Goal: Task Accomplishment & Management: Use online tool/utility

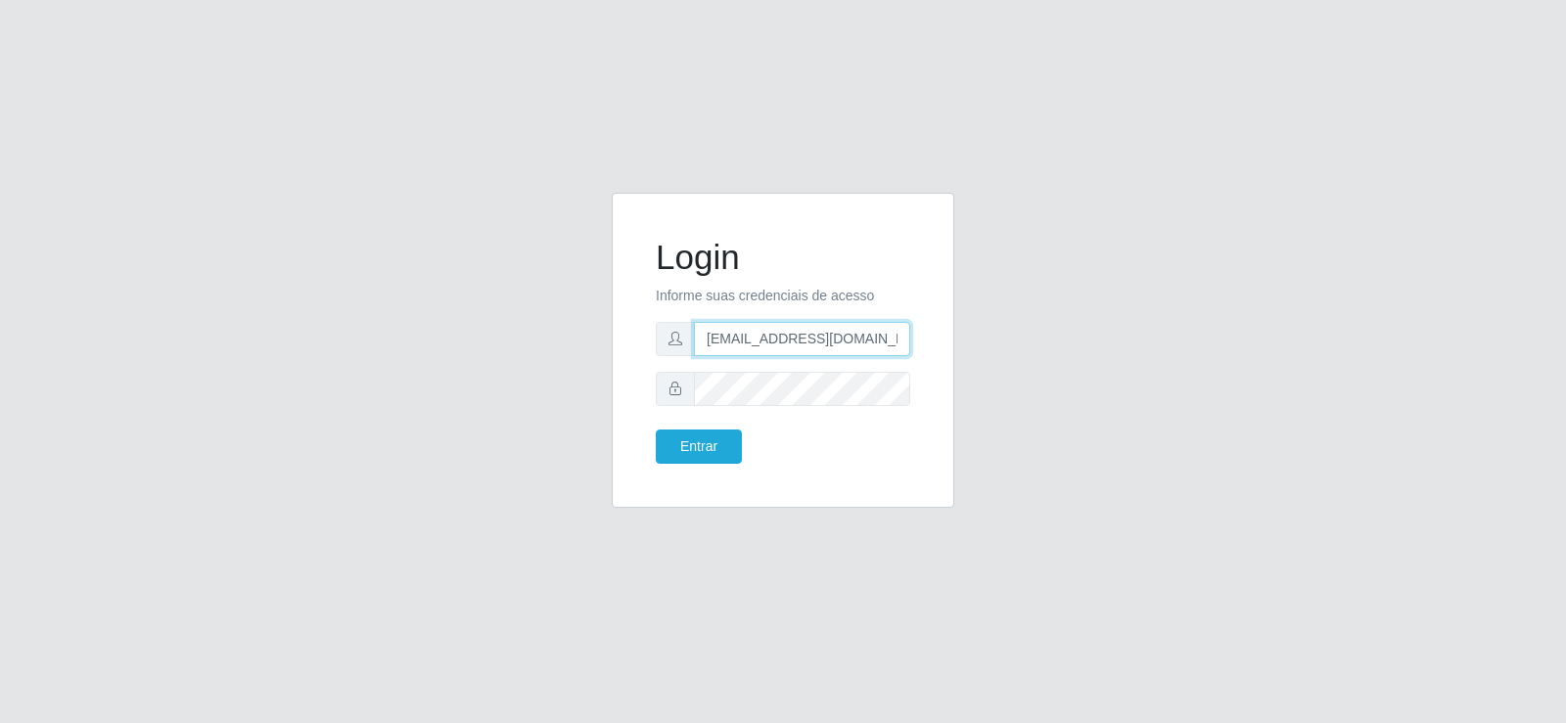
click at [818, 344] on input "[EMAIL_ADDRESS][DOMAIN_NAME]" at bounding box center [802, 339] width 216 height 34
click at [768, 338] on input "[EMAIL_ADDRESS][DOMAIN_NAME]" at bounding box center [802, 339] width 216 height 34
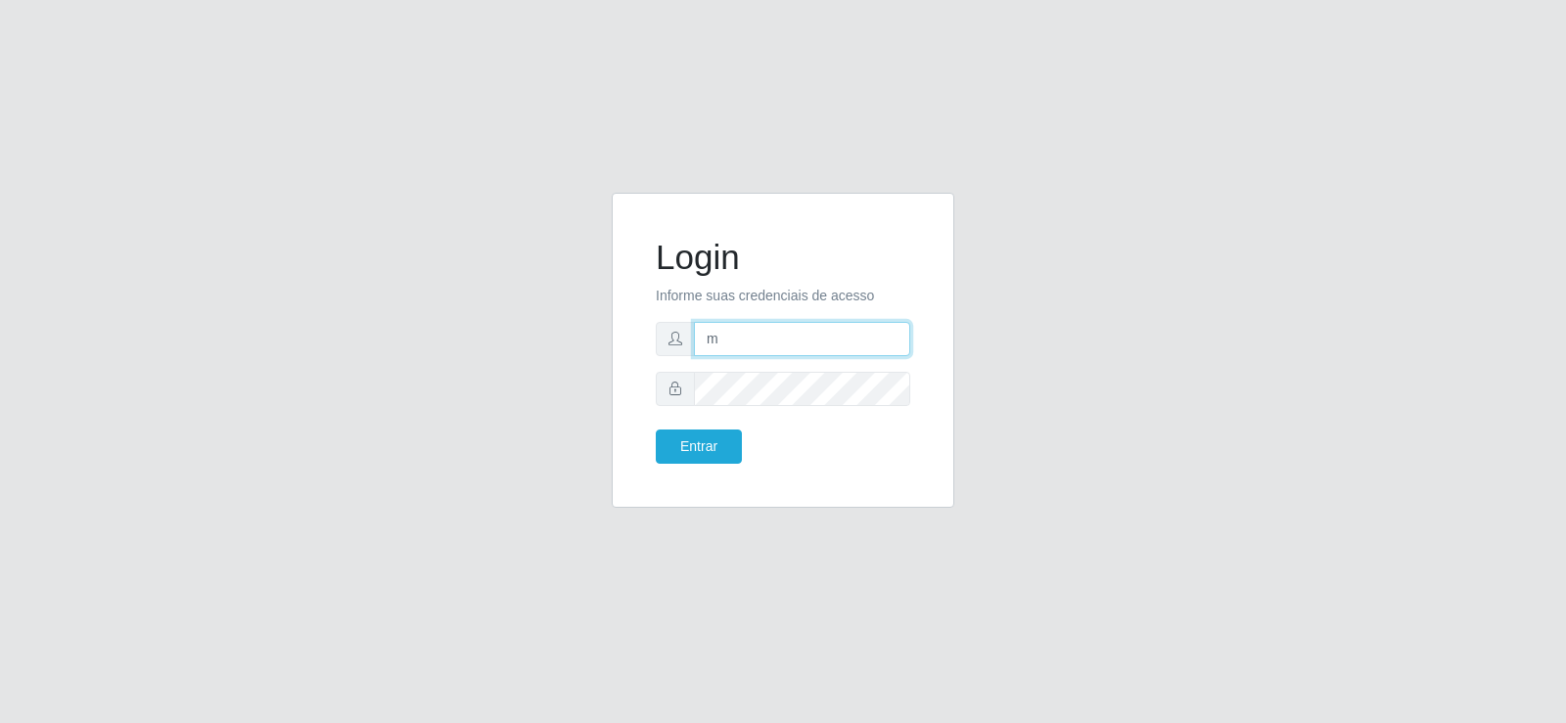
type input "[EMAIL_ADDRESS][DOMAIN_NAME]"
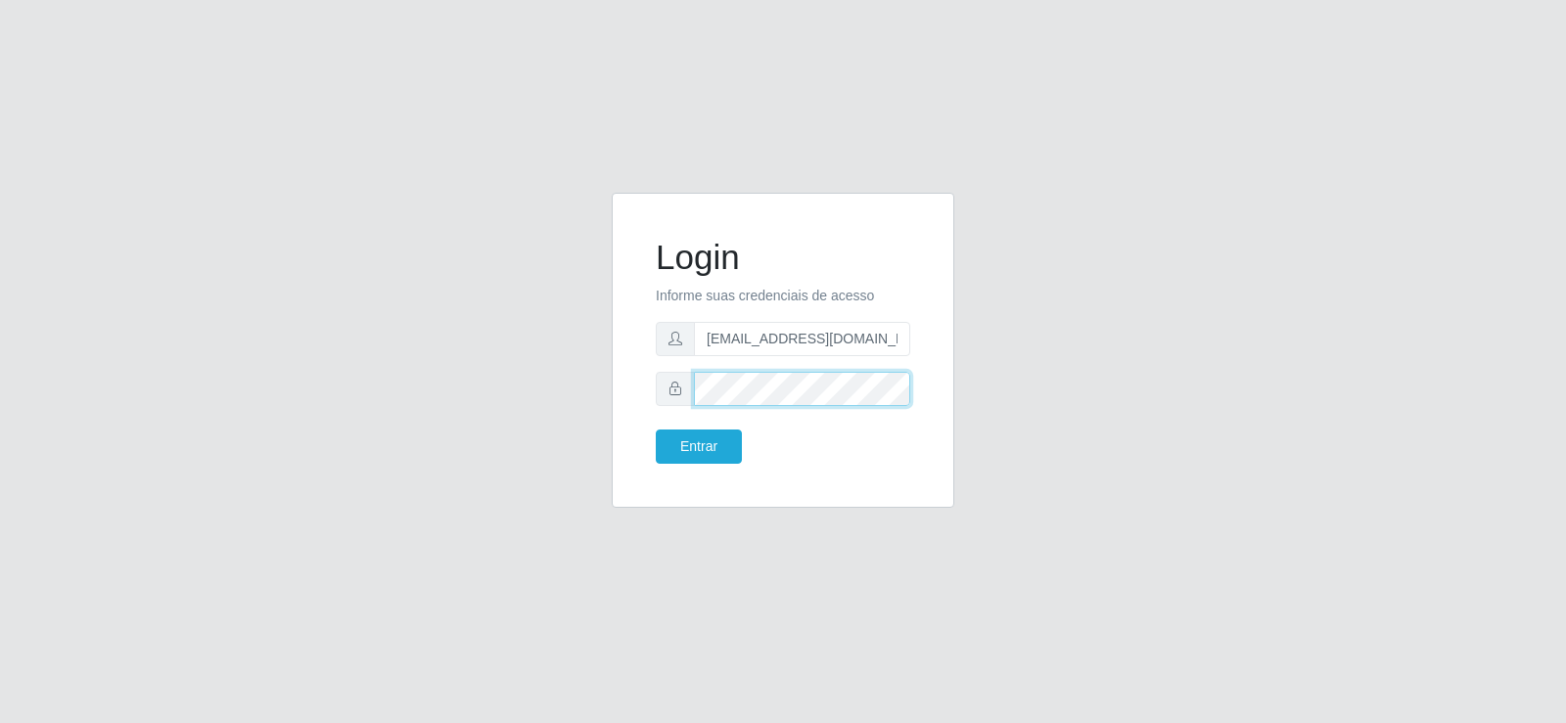
click at [673, 384] on div at bounding box center [783, 389] width 254 height 34
click at [690, 460] on button "Entrar" at bounding box center [699, 447] width 86 height 34
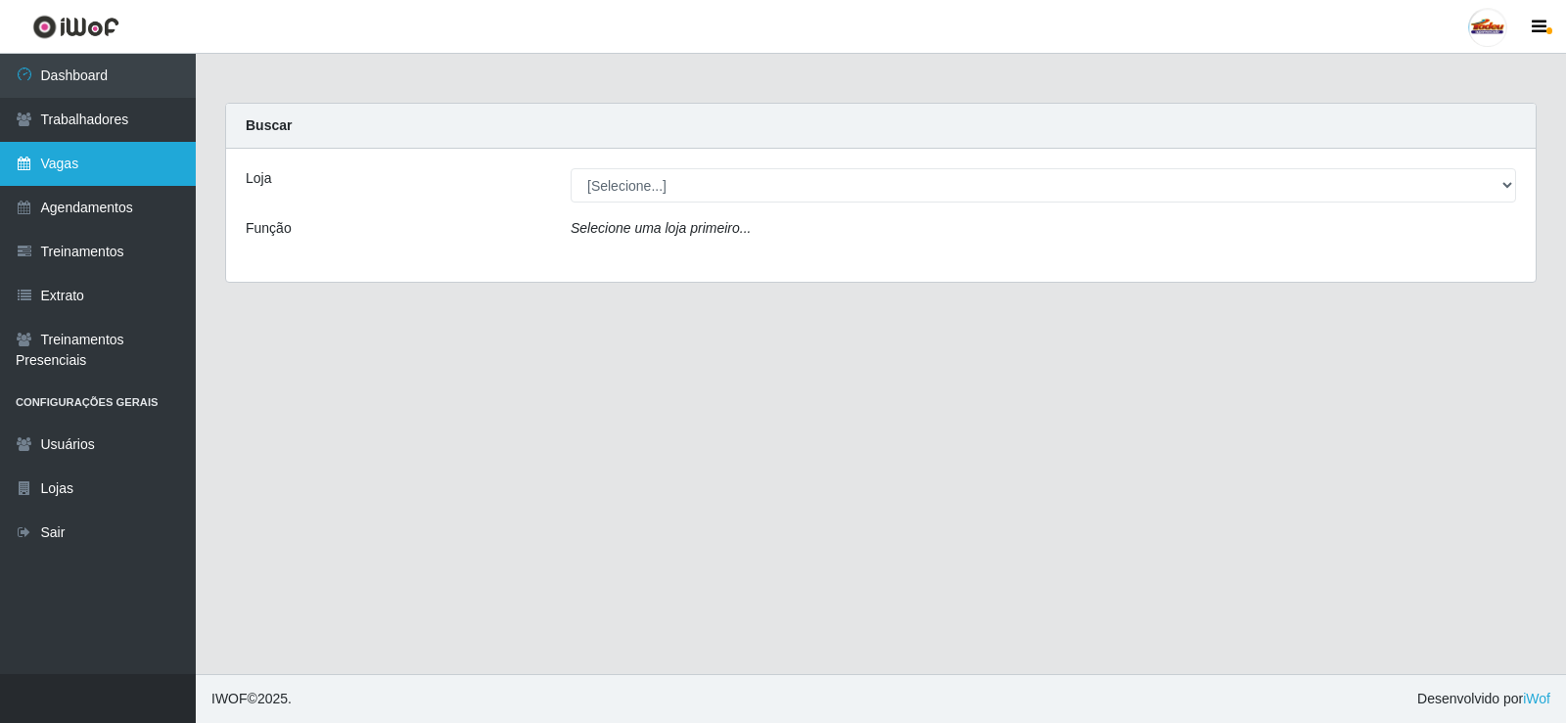
click at [56, 158] on link "Vagas" at bounding box center [98, 164] width 196 height 44
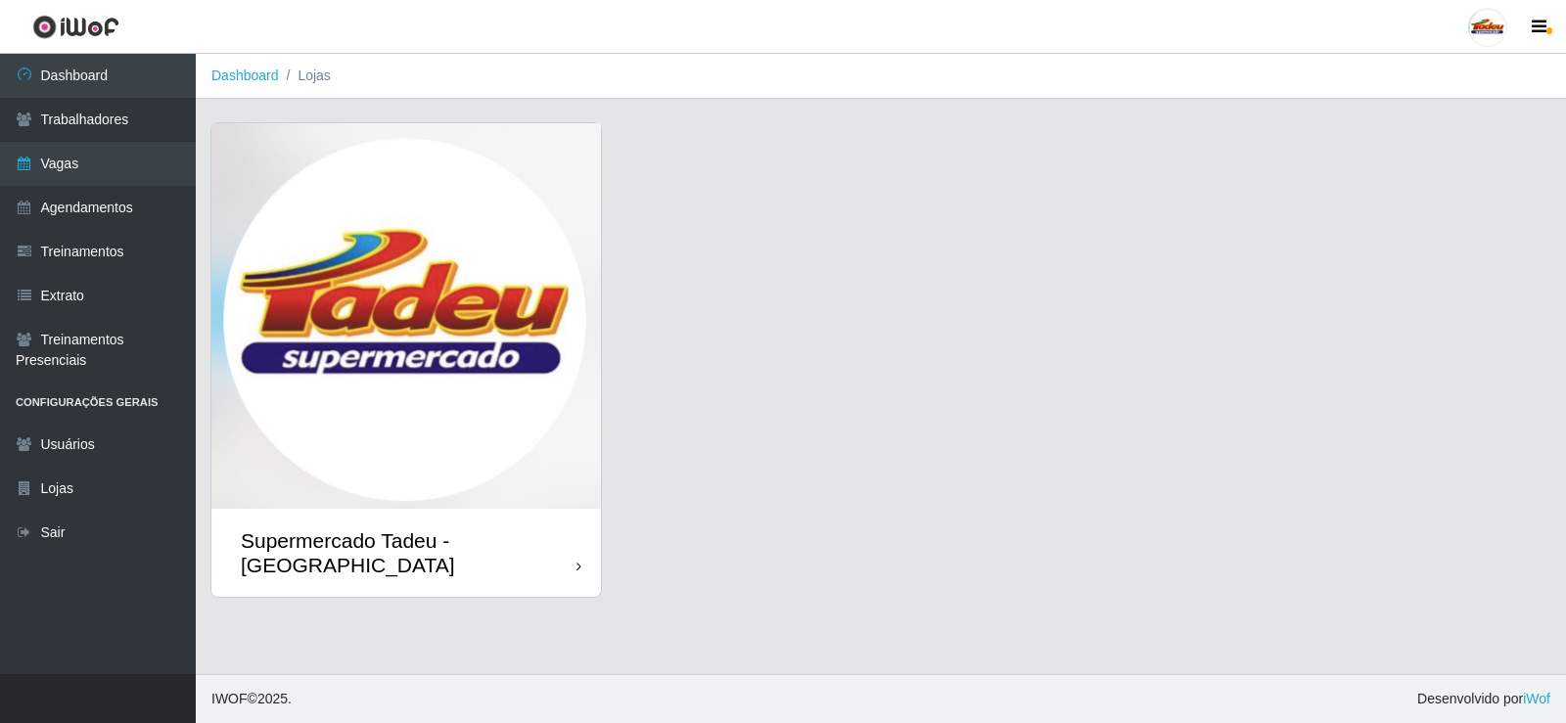
click at [580, 344] on img at bounding box center [406, 316] width 390 height 386
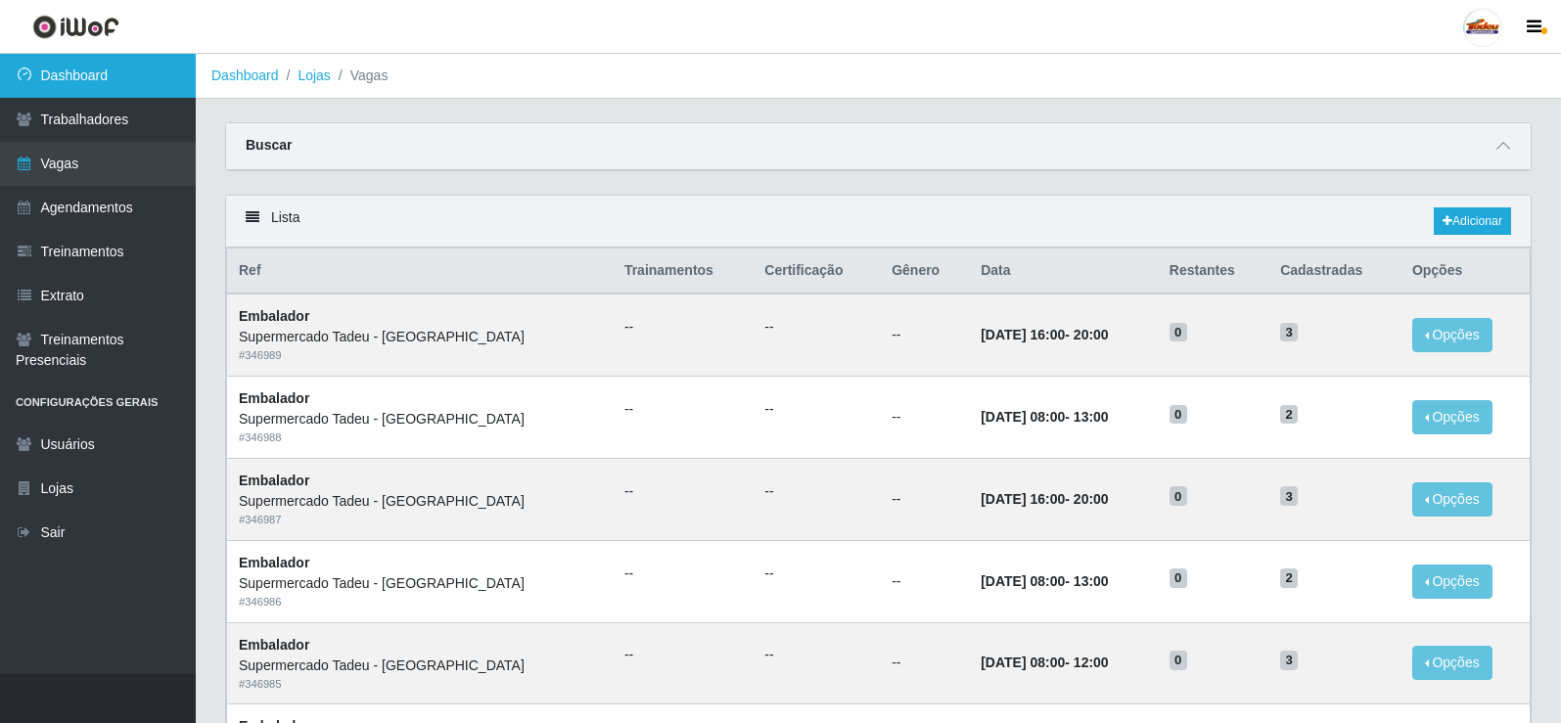
click at [129, 76] on link "Dashboard" at bounding box center [98, 76] width 196 height 44
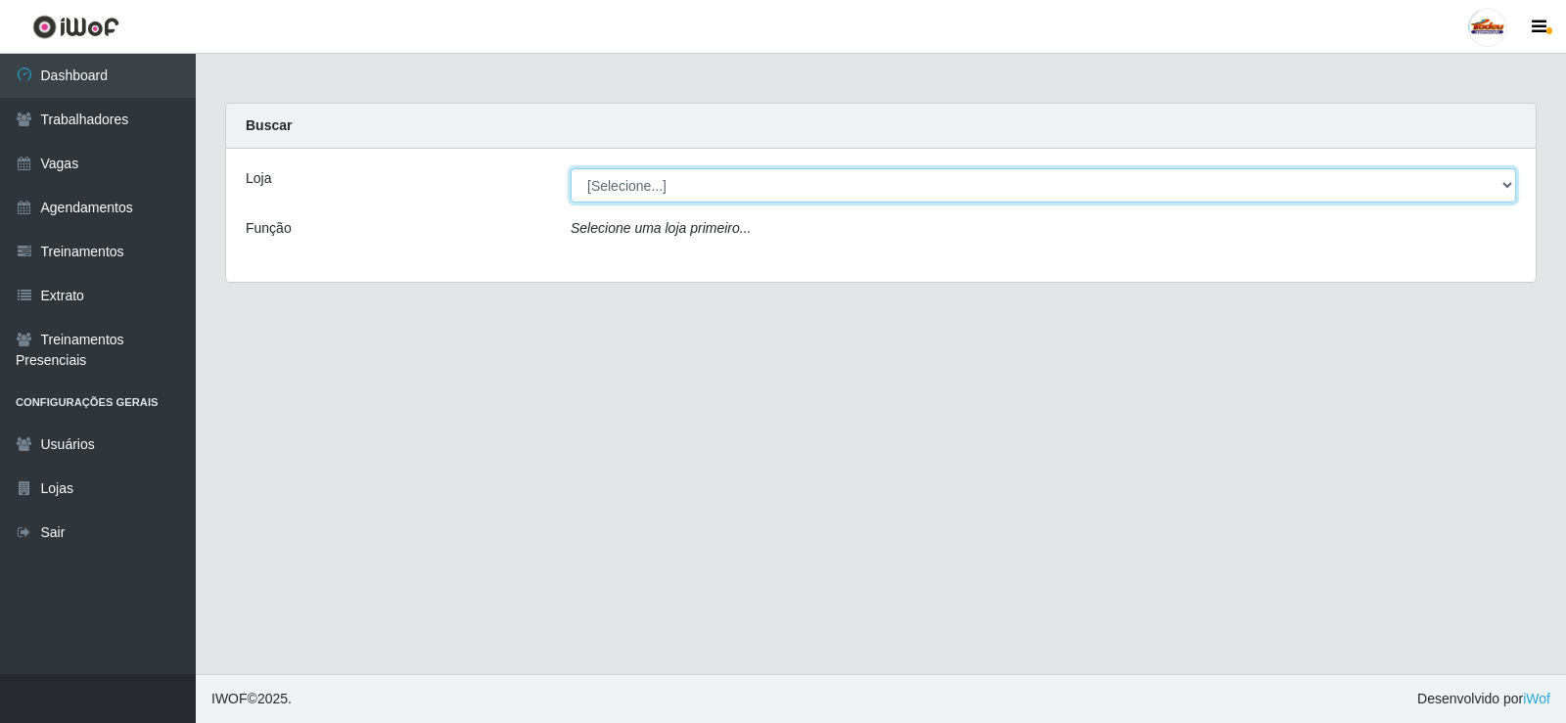
drag, startPoint x: 650, startPoint y: 186, endPoint x: 649, endPoint y: 201, distance: 14.7
click at [650, 186] on select "[Selecione...] Supermercado Tadeu - [GEOGRAPHIC_DATA]" at bounding box center [1044, 185] width 946 height 34
select select "195"
click at [571, 168] on select "[Selecione...] Supermercado Tadeu - [GEOGRAPHIC_DATA]" at bounding box center [1044, 185] width 946 height 34
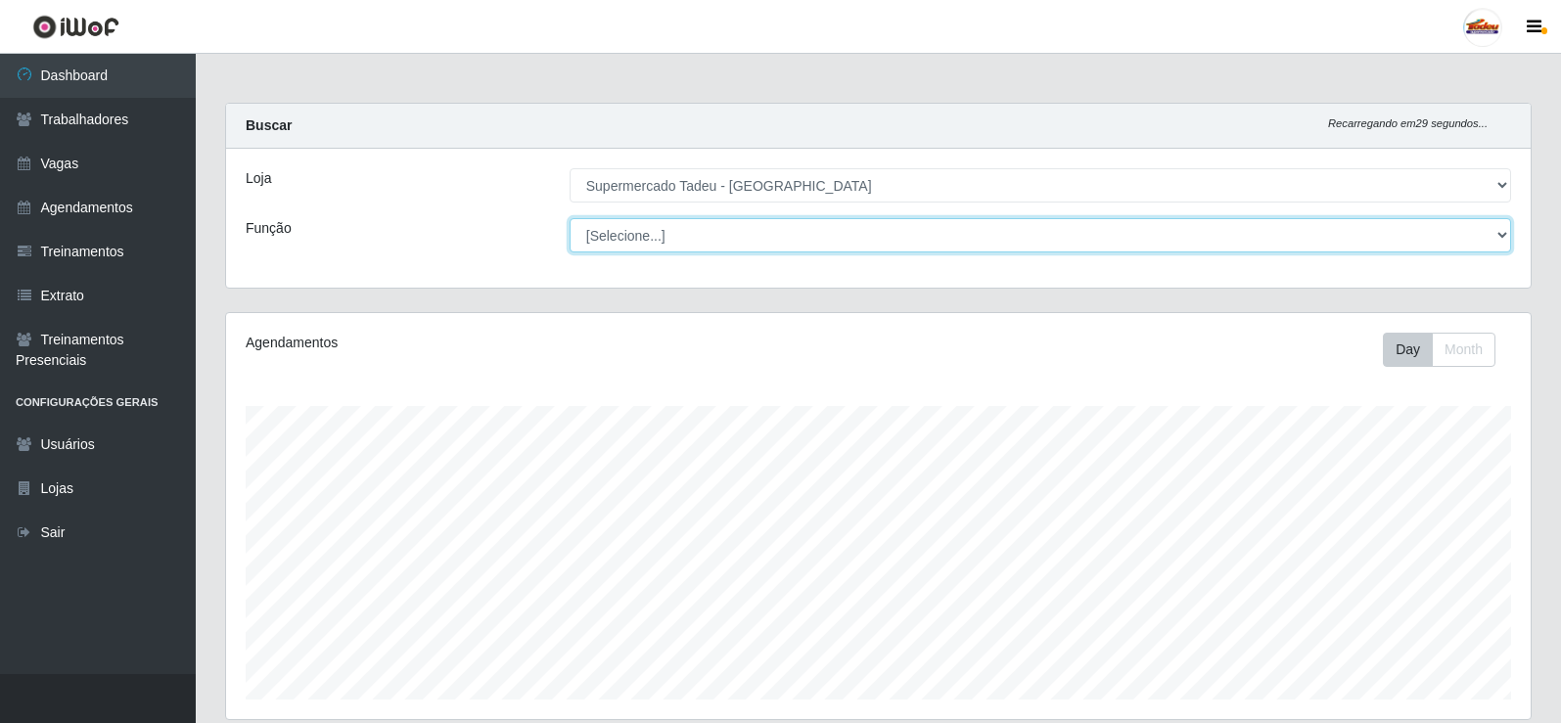
click at [637, 234] on select "[Selecione...] ASG ASG + ASG ++ Auxiliar de Estacionamento Auxiliar de Estacion…" at bounding box center [1041, 235] width 942 height 34
click at [641, 236] on select "[Selecione...] ASG ASG + ASG ++ Auxiliar de Estacionamento Auxiliar de Estacion…" at bounding box center [1041, 235] width 942 height 34
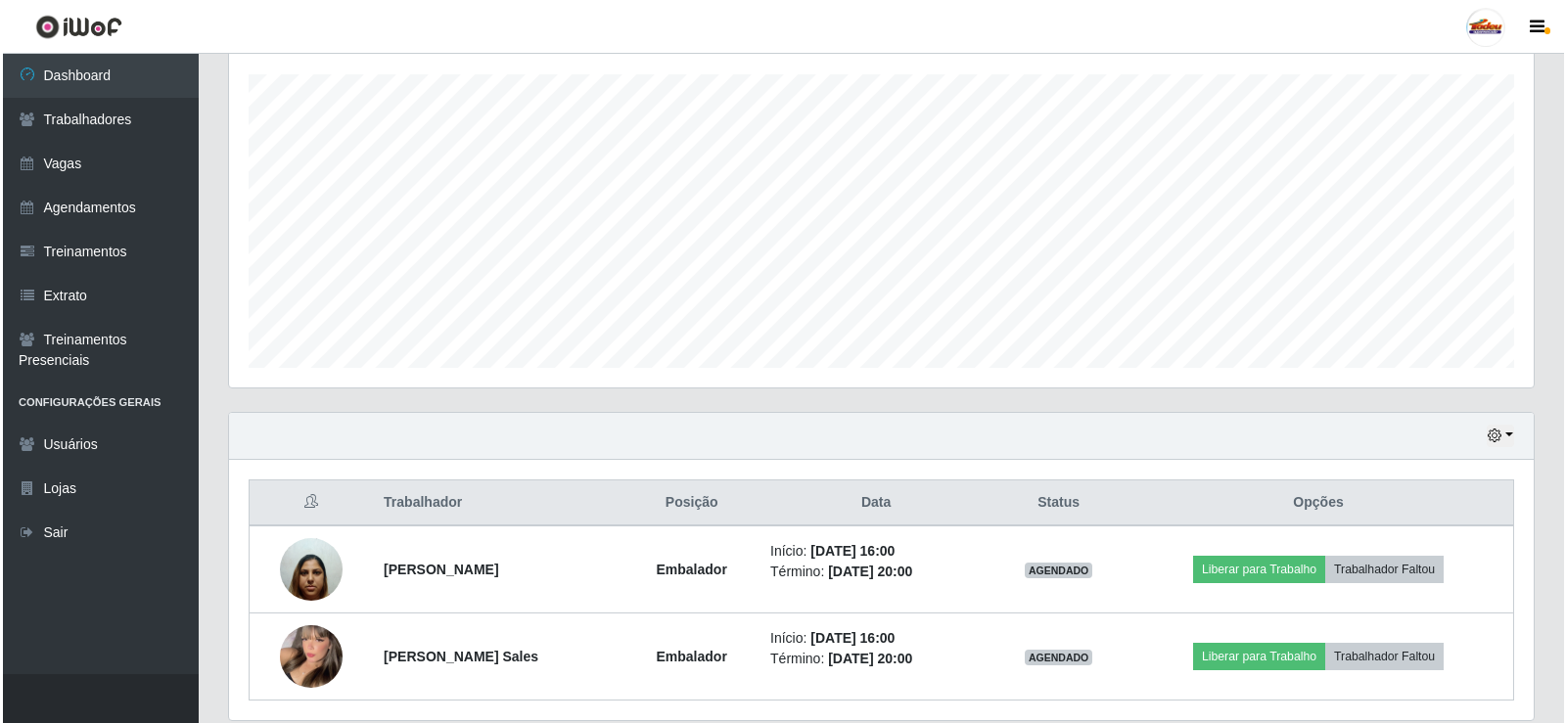
scroll to position [402, 0]
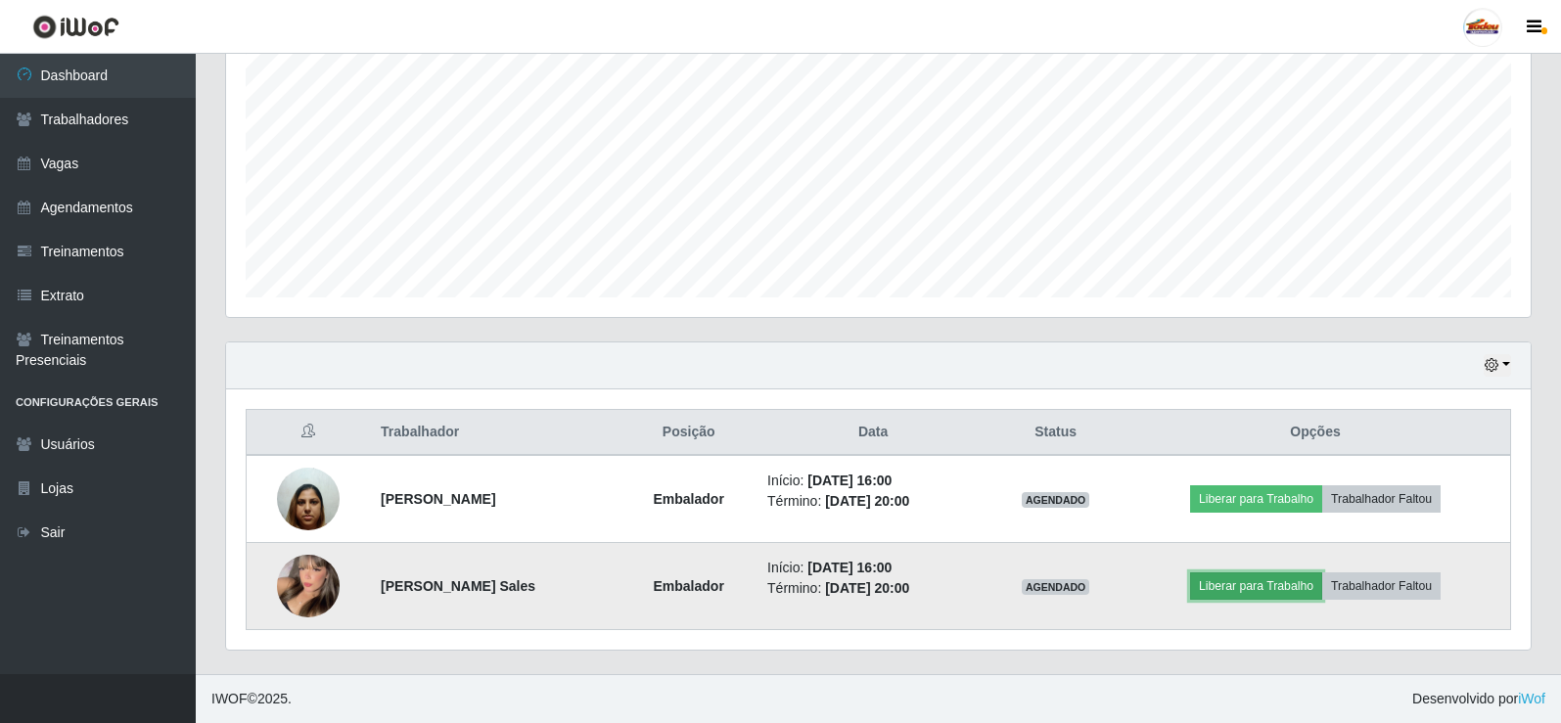
click at [1217, 589] on button "Liberar para Trabalho" at bounding box center [1256, 586] width 132 height 27
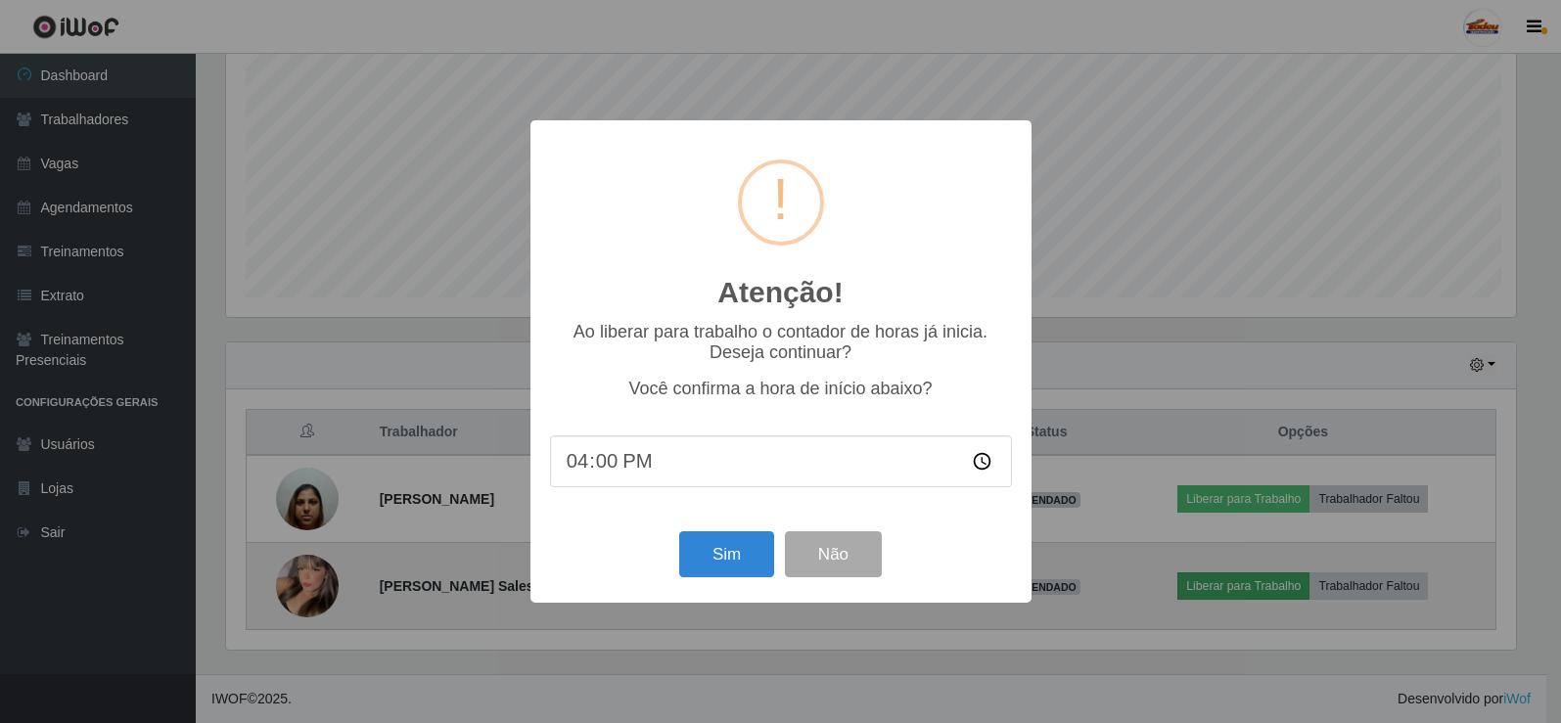
scroll to position [406, 1295]
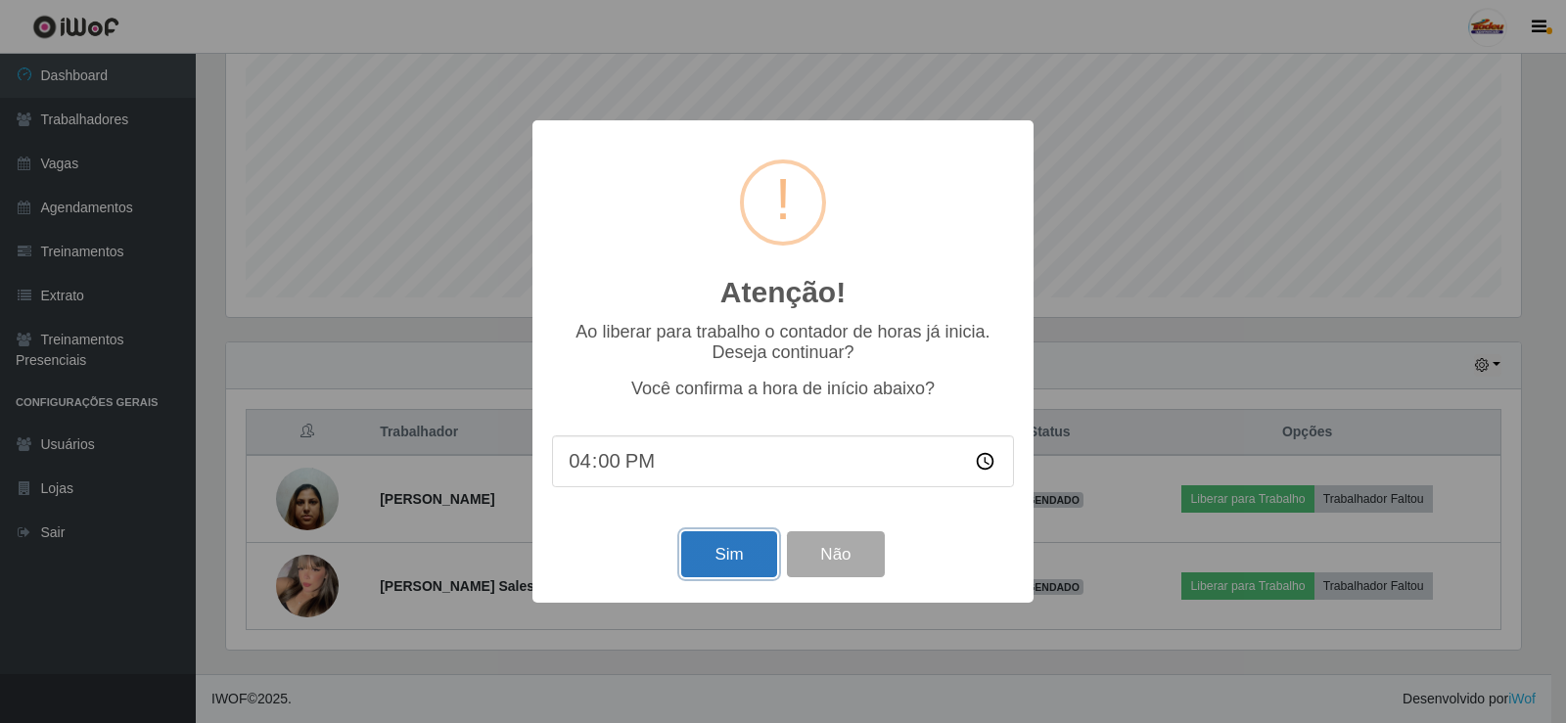
click at [717, 557] on button "Sim" at bounding box center [728, 554] width 95 height 46
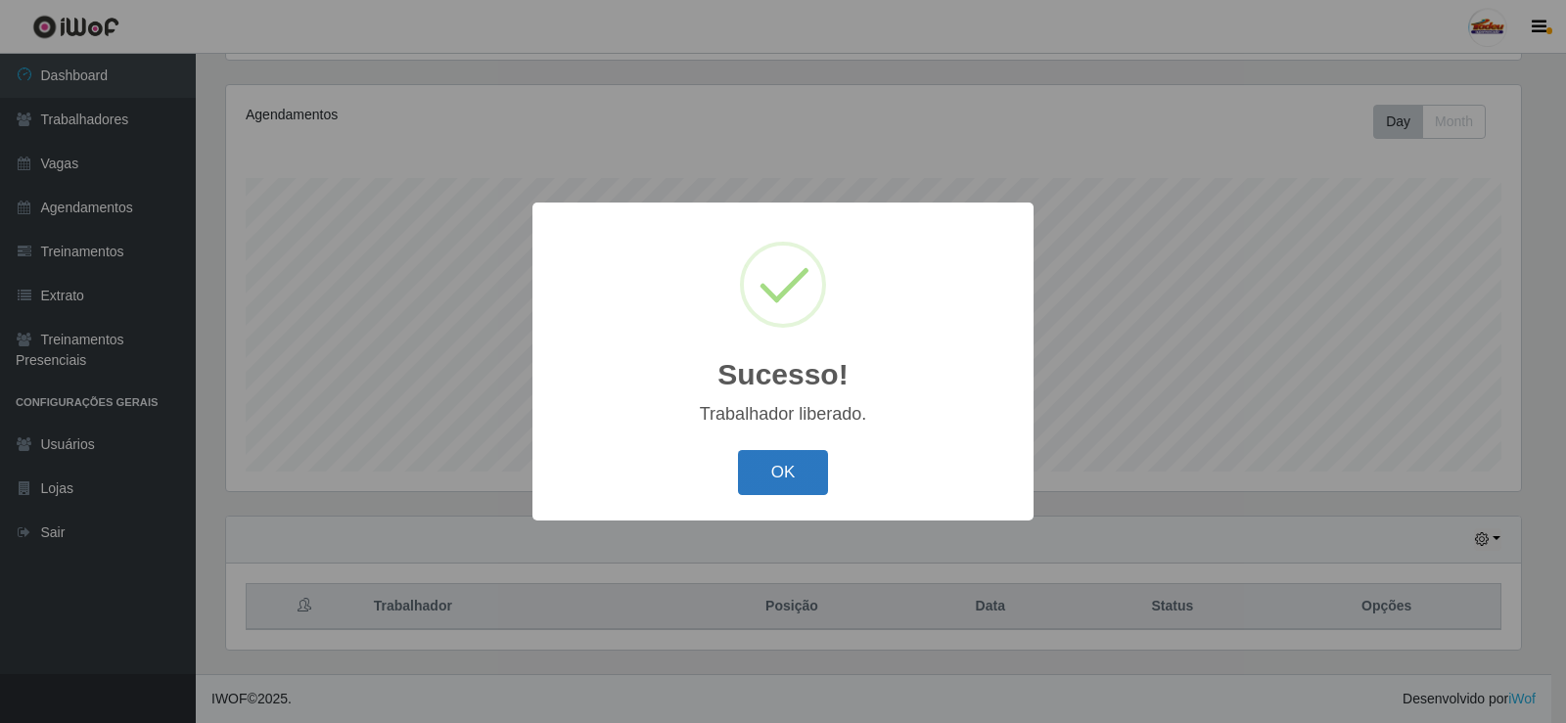
click at [777, 493] on button "OK" at bounding box center [783, 473] width 91 height 46
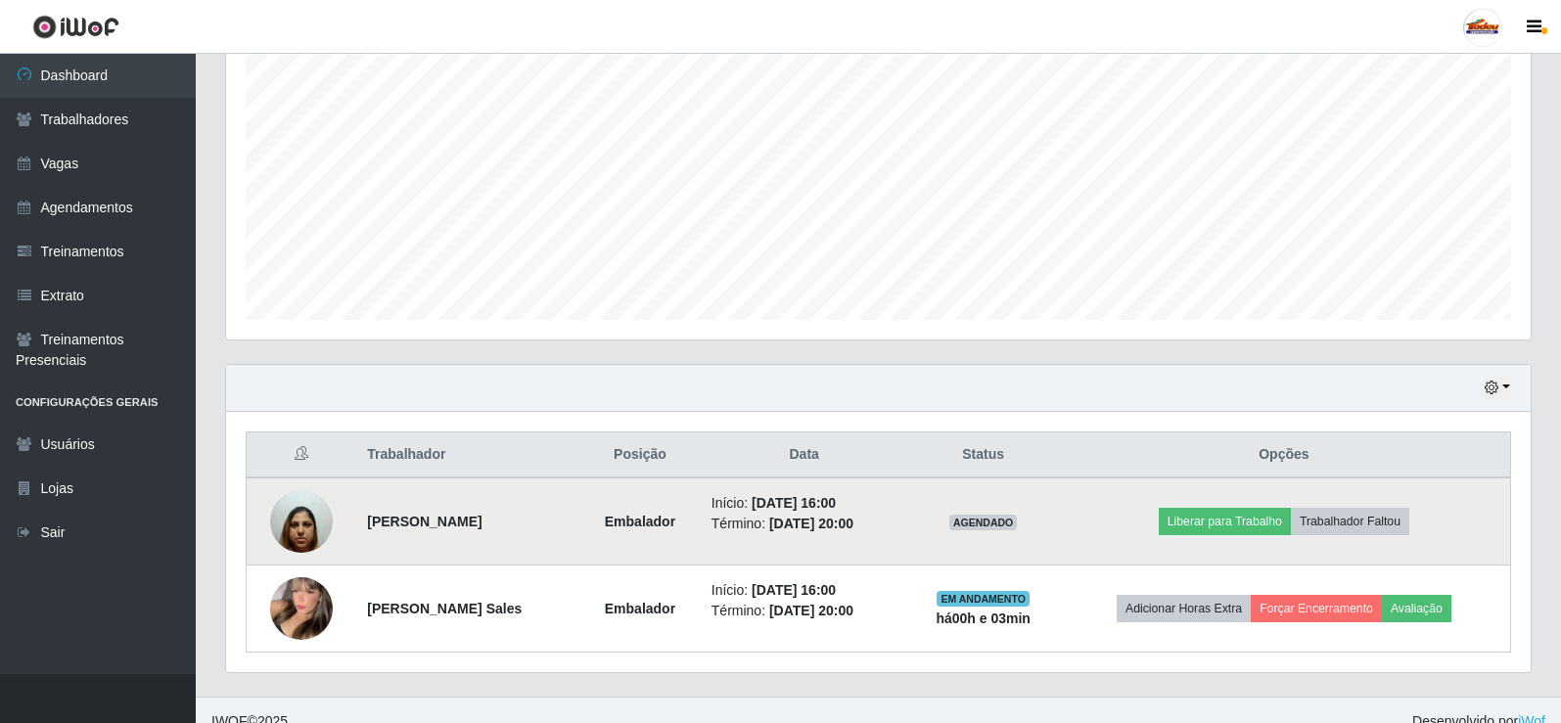
scroll to position [402, 0]
